Goal: Navigation & Orientation: Go to known website

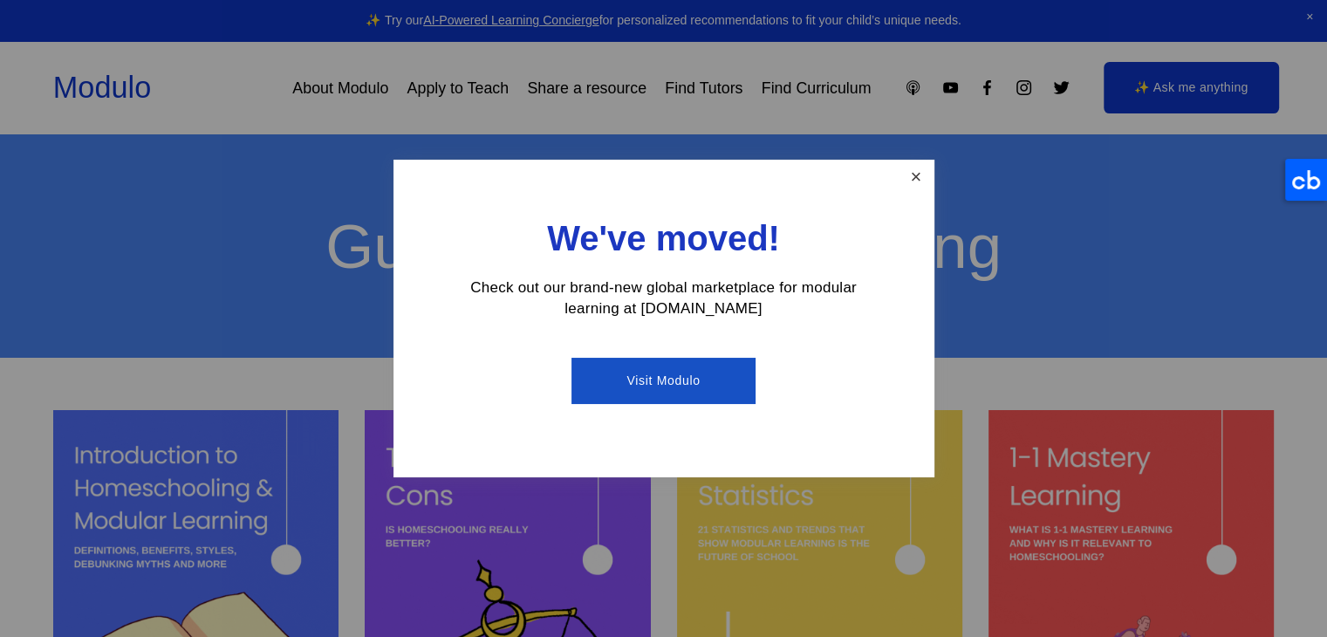
click at [928, 179] on link "Close" at bounding box center [916, 177] width 31 height 31
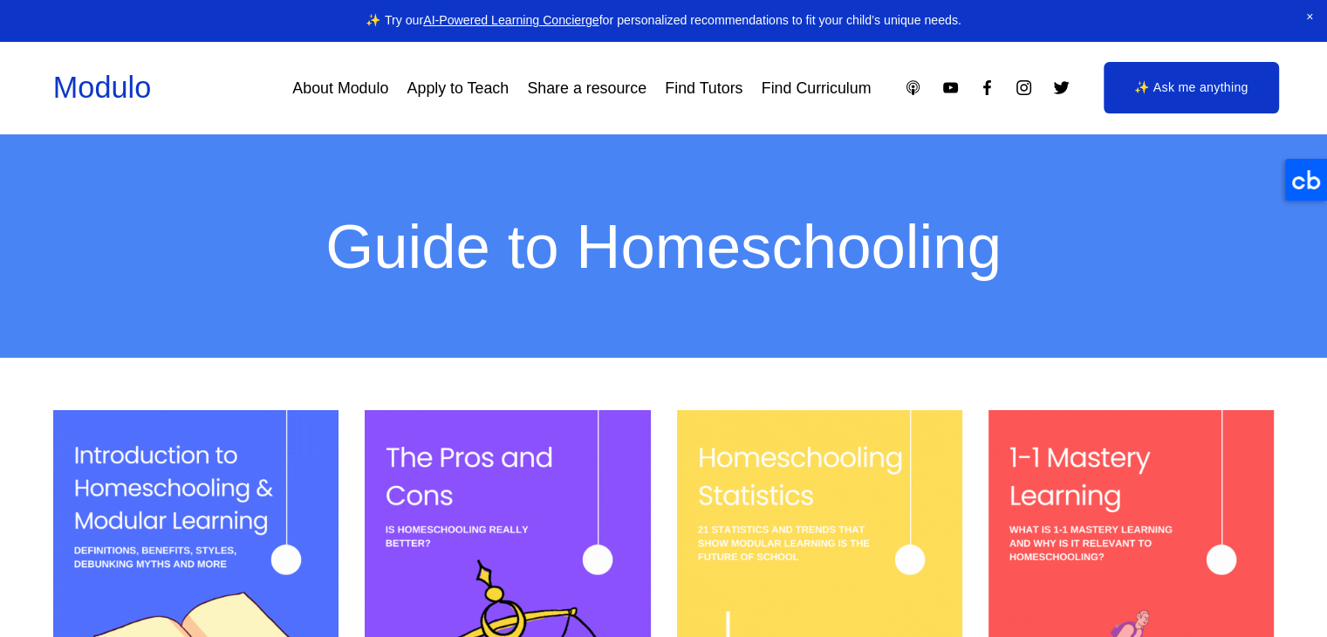
click at [1322, 183] on icon at bounding box center [1306, 180] width 42 height 42
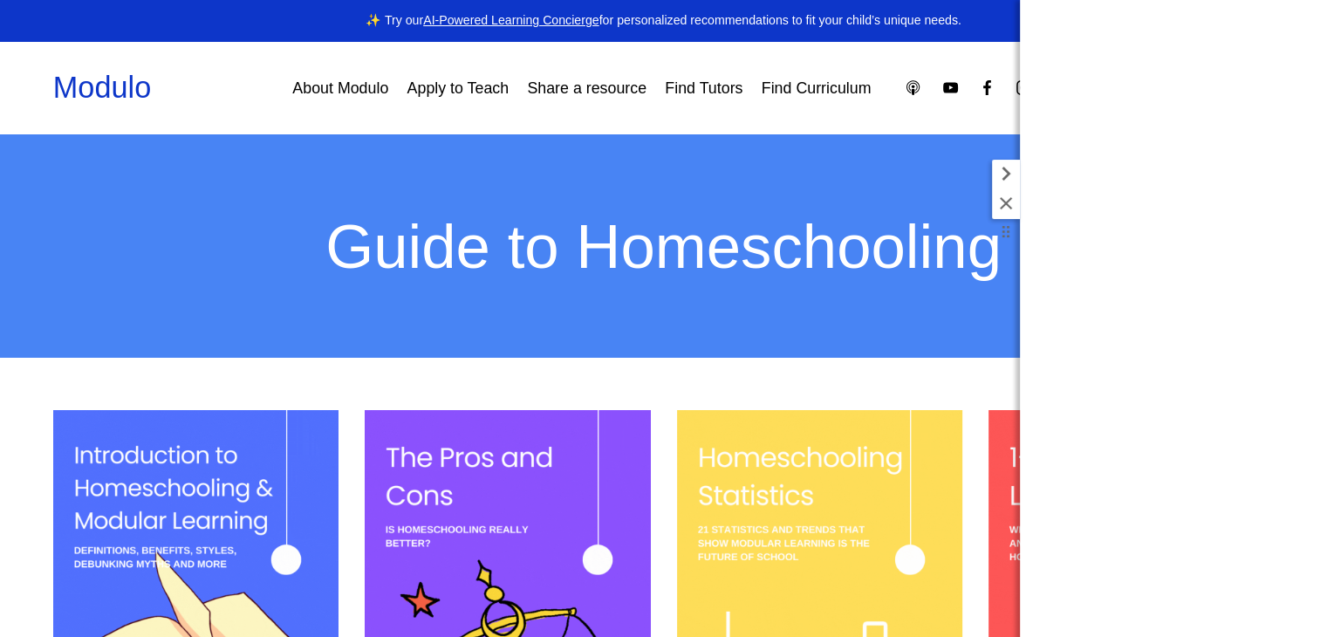
click at [1010, 175] on icon at bounding box center [1006, 174] width 28 height 28
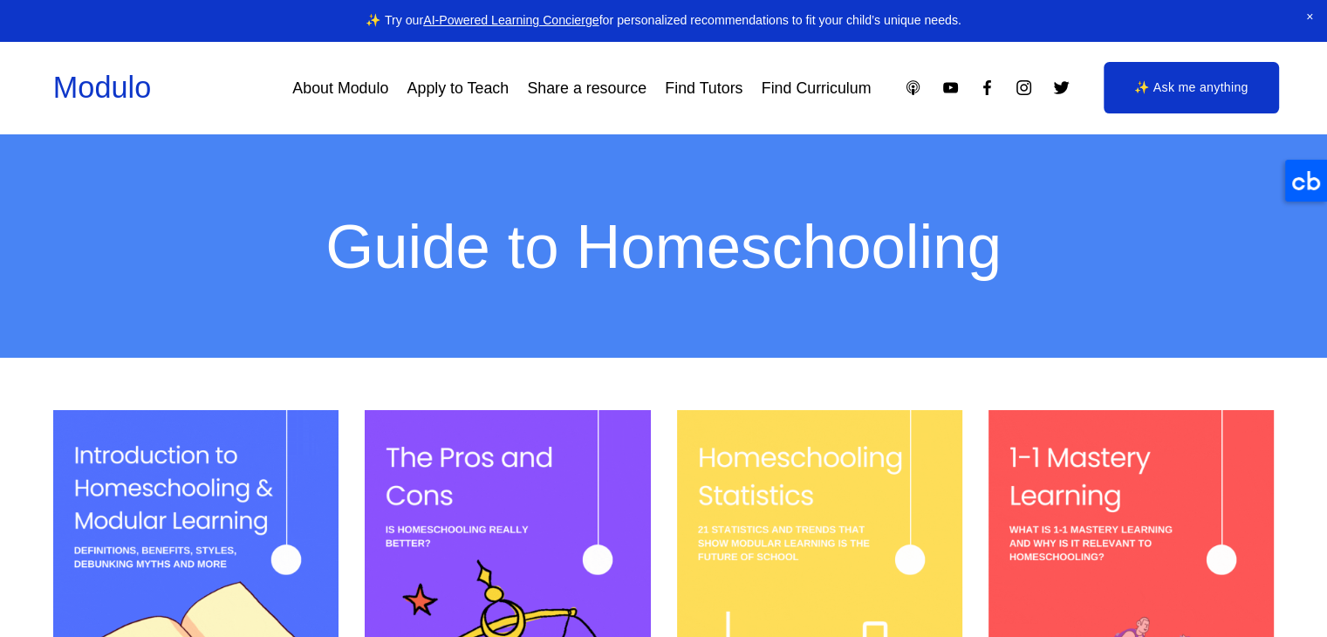
click at [990, 85] on icon "Facebook" at bounding box center [987, 88] width 18 height 18
click at [1059, 88] on use "Twitter" at bounding box center [1061, 87] width 16 height 13
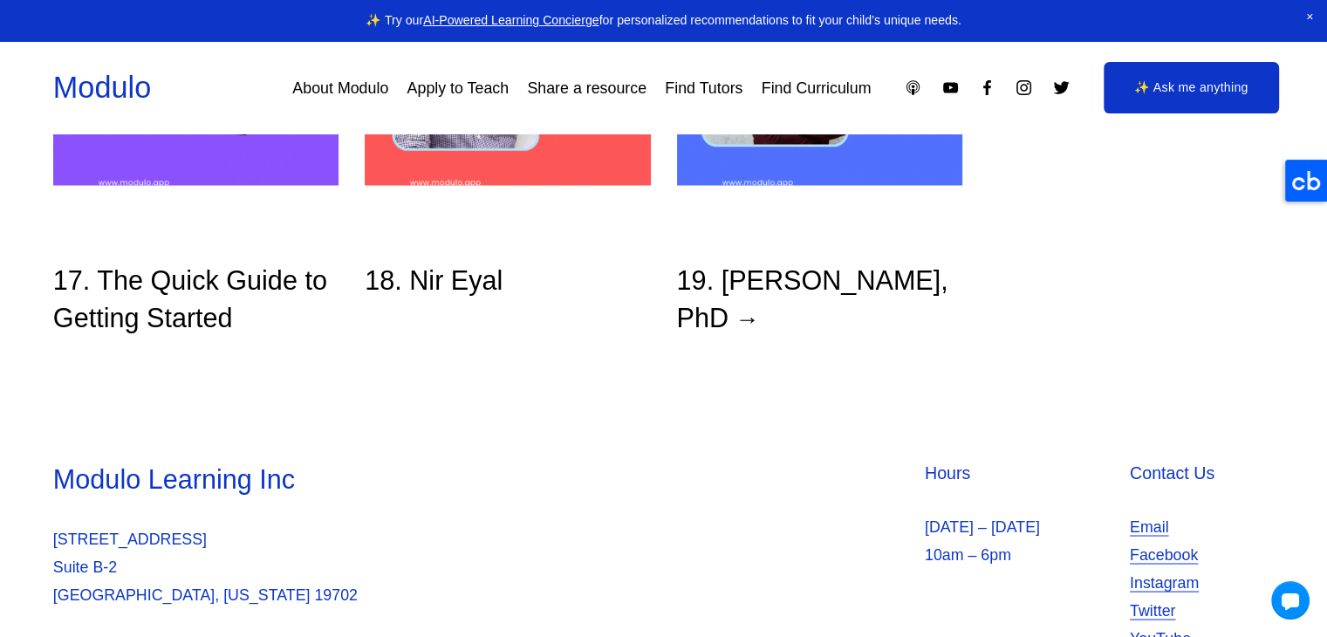
scroll to position [3155, 0]
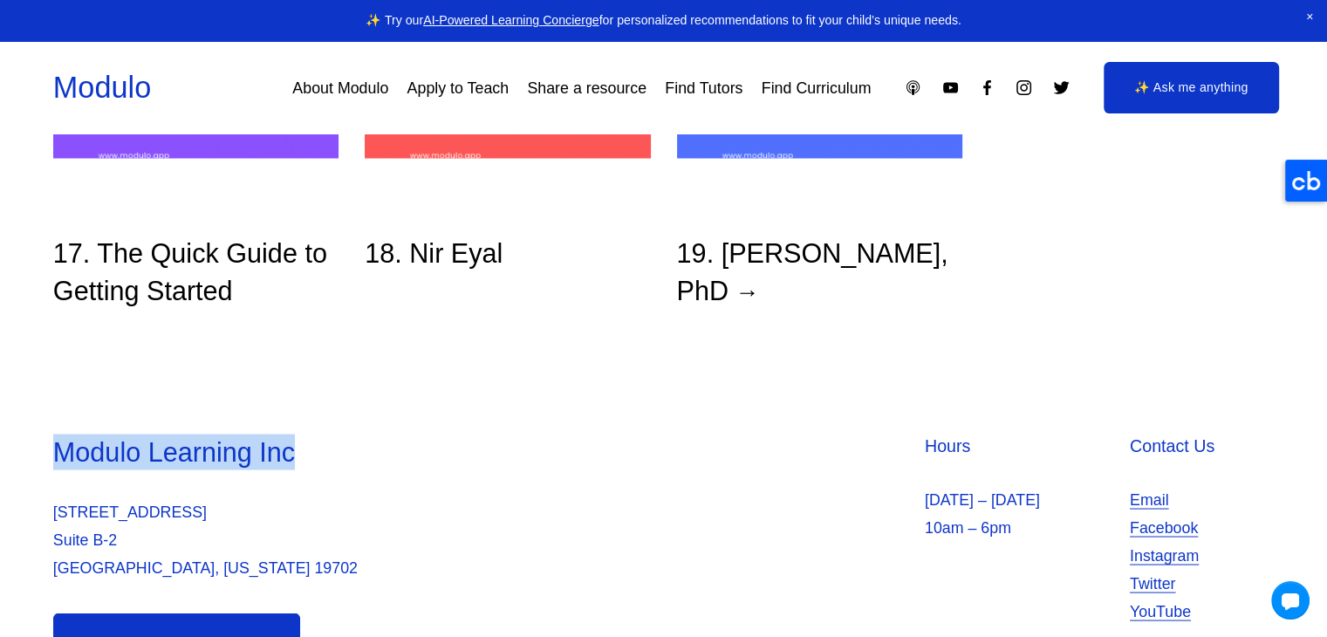
drag, startPoint x: 60, startPoint y: 453, endPoint x: 329, endPoint y: 445, distance: 268.9
click at [329, 445] on h3 "Modulo Learning Inc" at bounding box center [356, 452] width 606 height 36
copy h3 "Modulo Learning Inc"
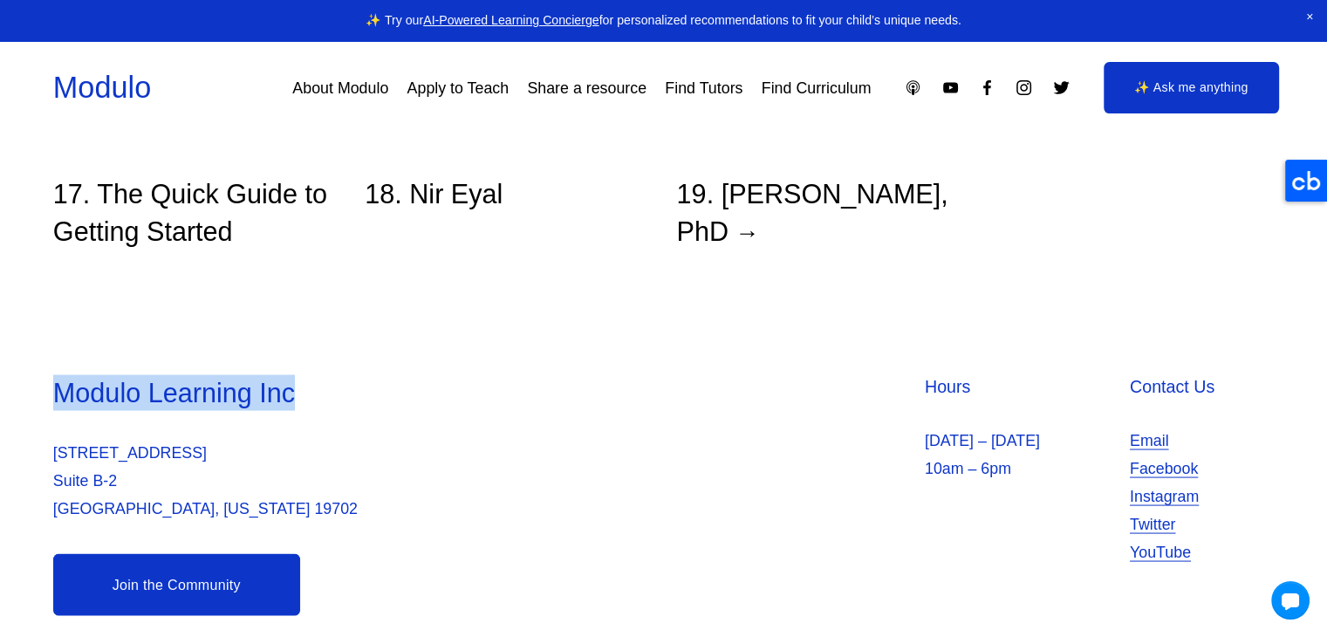
scroll to position [3243, 0]
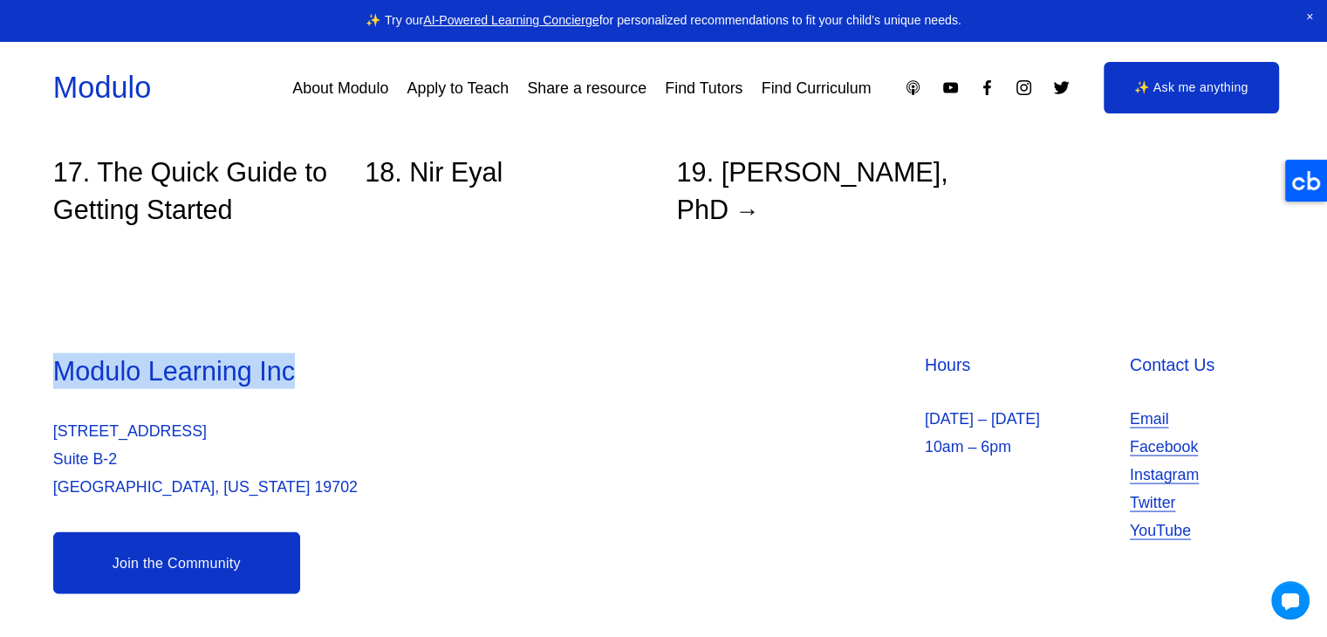
click at [490, 346] on div "Modulo Learning Inc [STREET_ADDRESS][US_STATE] Hours [DATE] – [DATE] 10am – 6pm…" at bounding box center [663, 472] width 1327 height 329
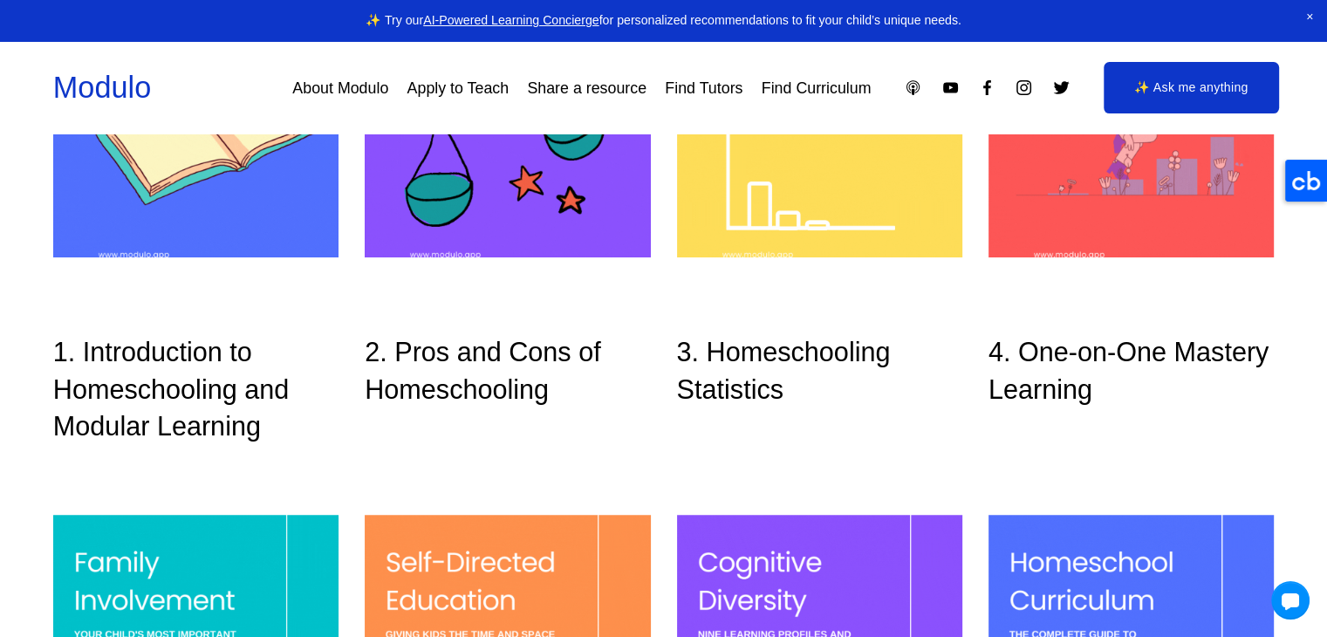
scroll to position [0, 0]
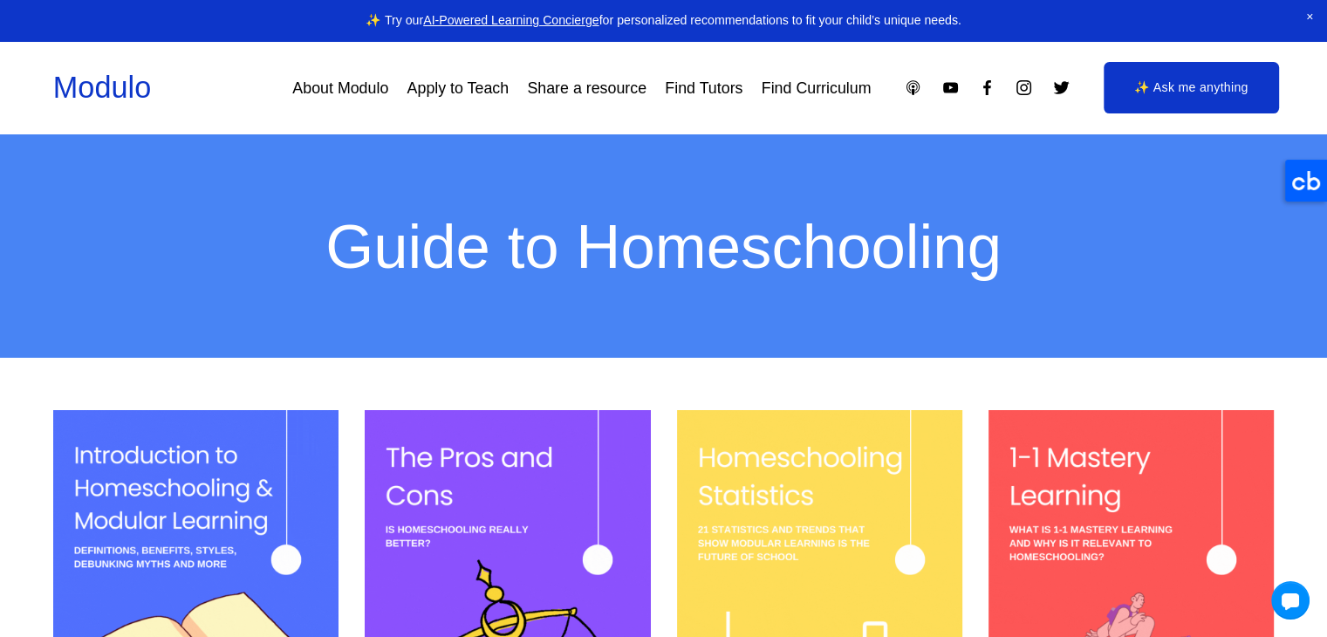
click at [95, 83] on link "Modulo" at bounding box center [102, 87] width 98 height 33
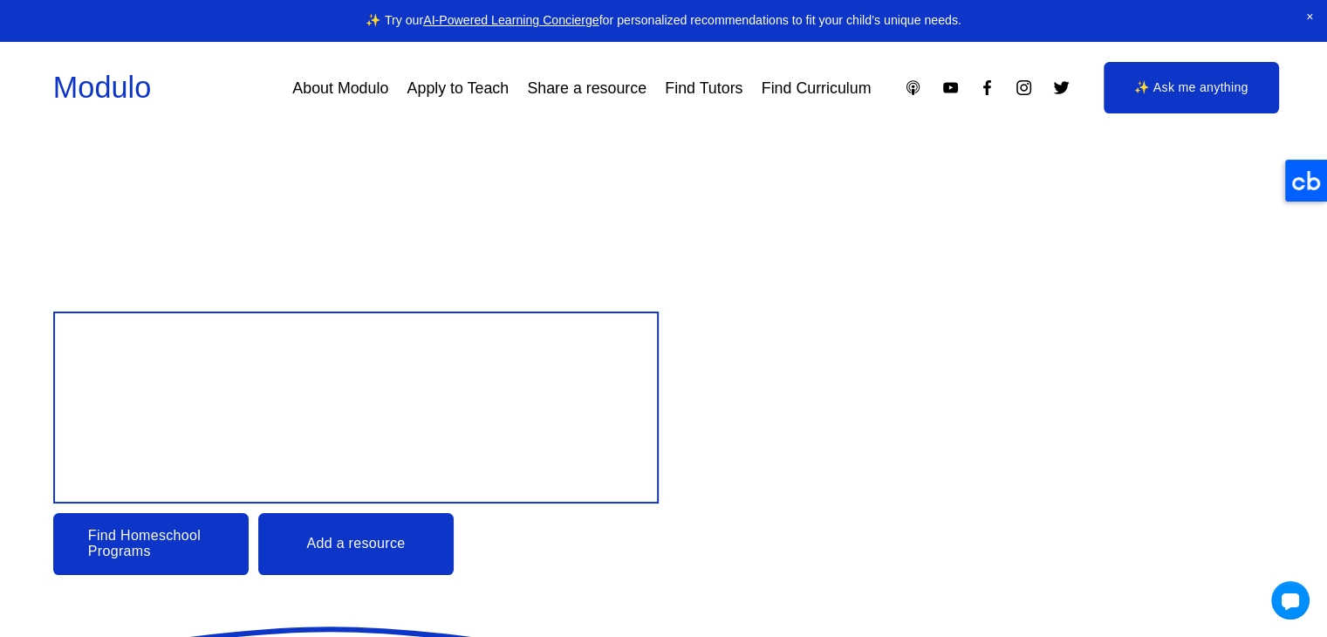
drag, startPoint x: 0, startPoint y: 0, endPoint x: 250, endPoint y: 75, distance: 261.4
click at [243, 76] on div "About Modulo Apply to Teach Share a resource Find Tutors Find Curriculum" at bounding box center [527, 87] width 687 height 31
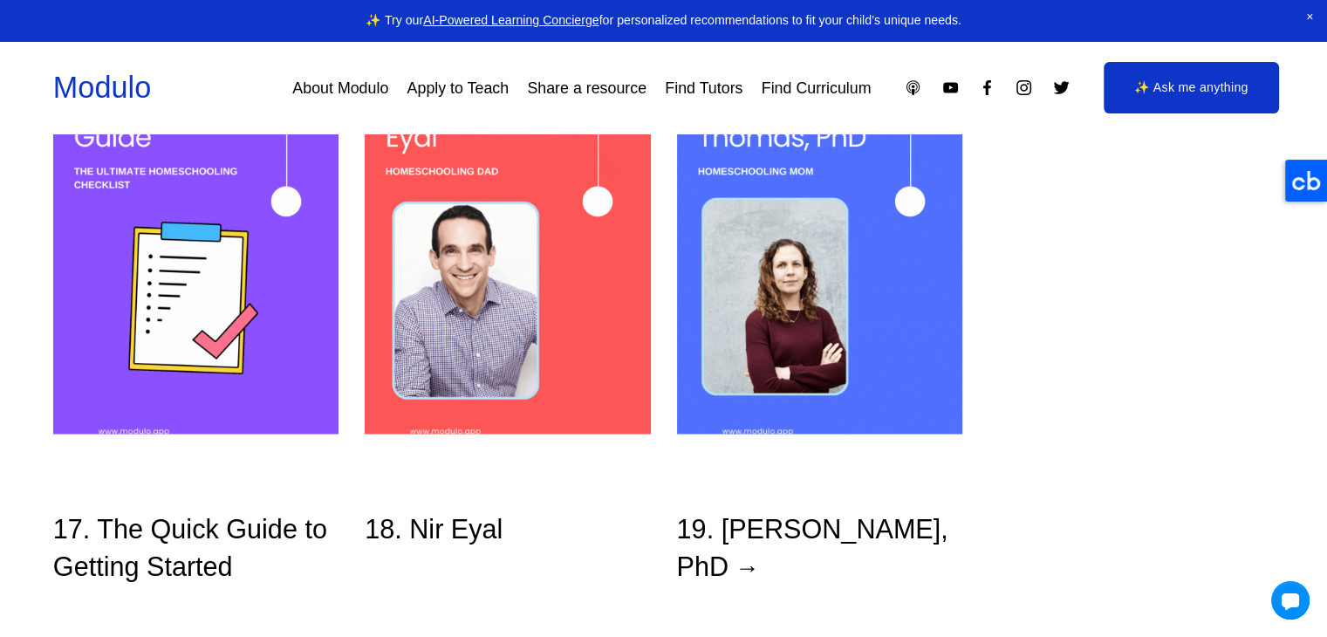
scroll to position [3243, 0]
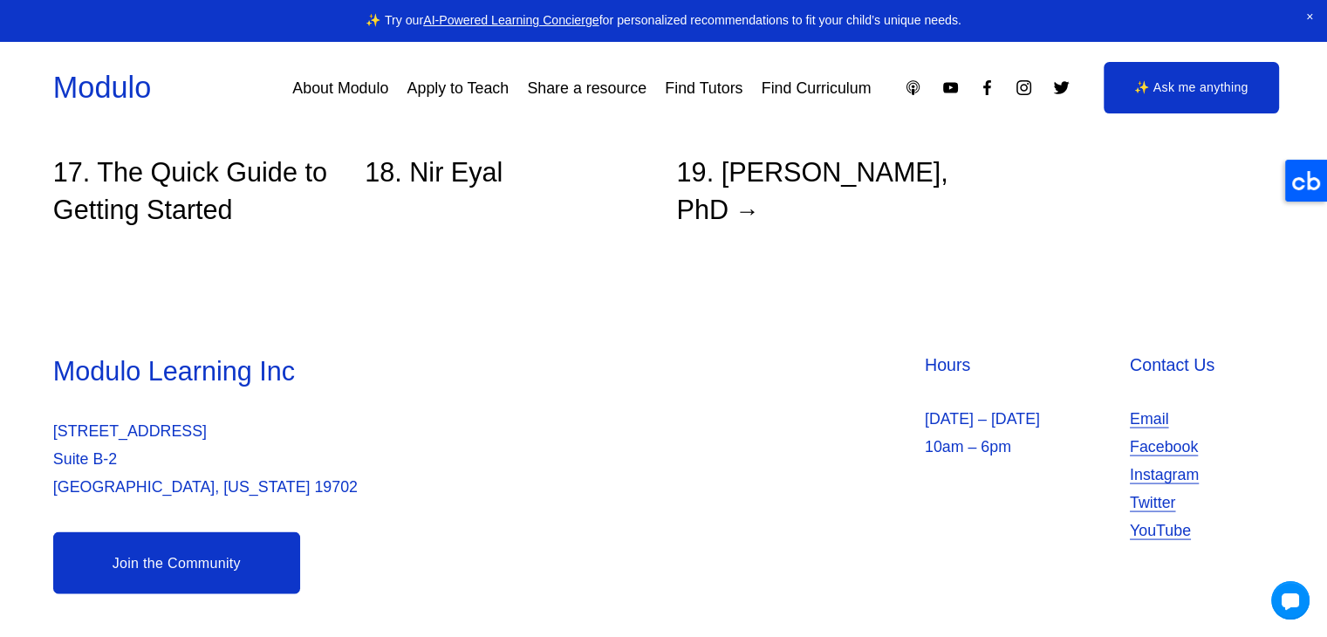
click at [1150, 441] on link "Facebook" at bounding box center [1164, 446] width 68 height 28
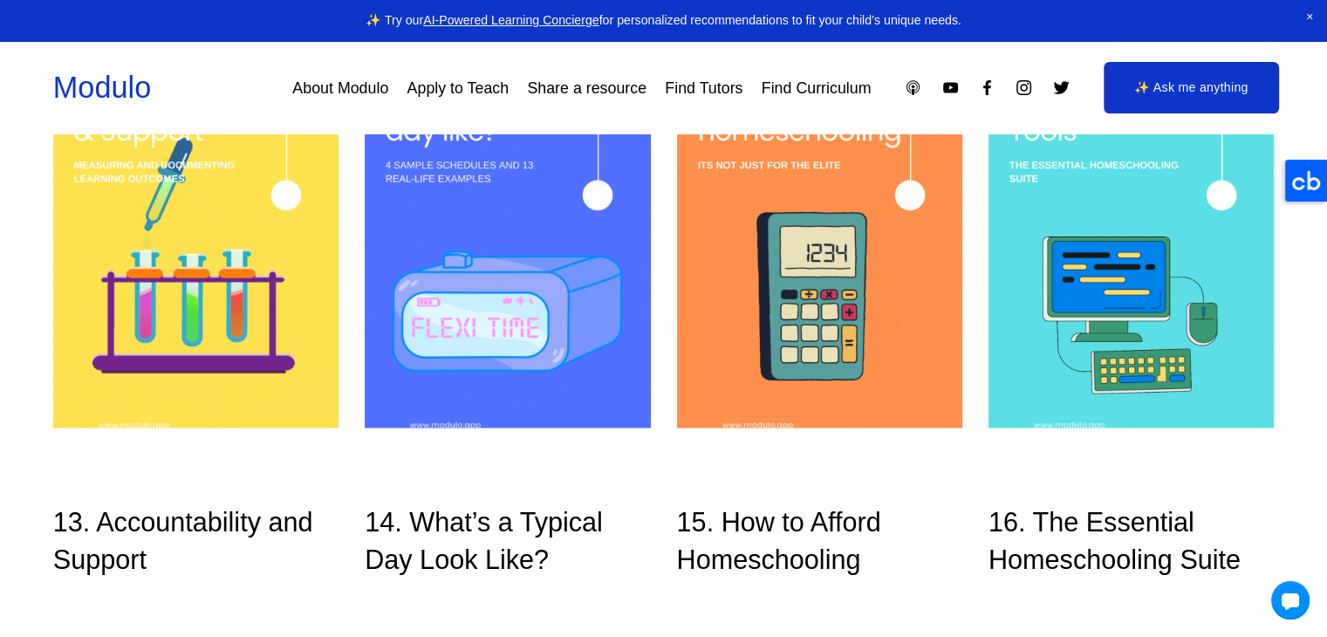
scroll to position [1934, 0]
